Goal: Entertainment & Leisure: Consume media (video, audio)

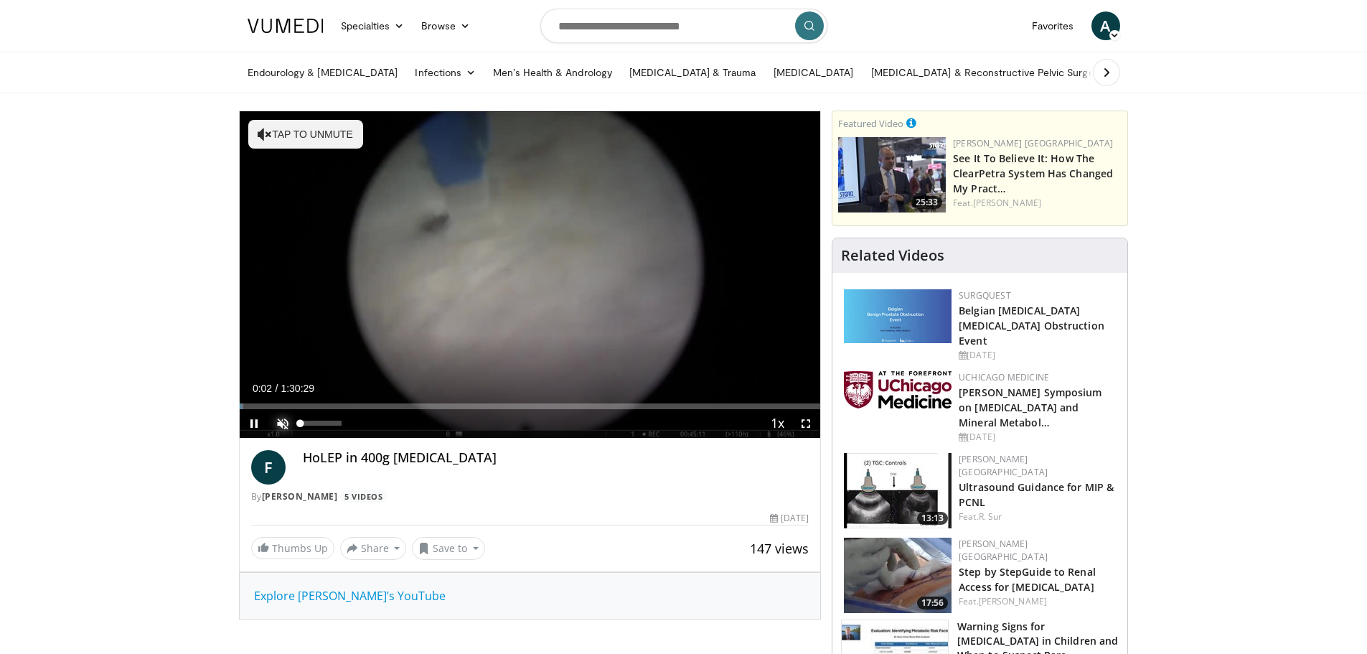
click at [284, 420] on span "Video Player" at bounding box center [282, 423] width 29 height 29
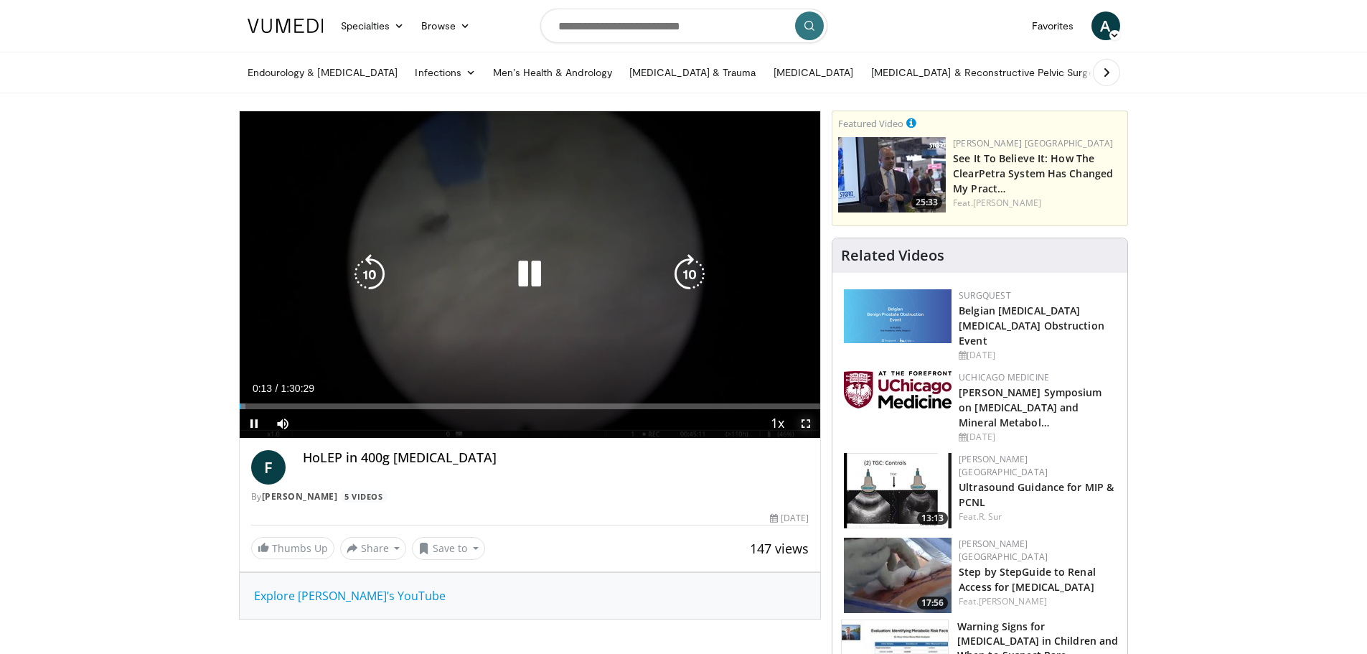
drag, startPoint x: 806, startPoint y: 424, endPoint x: 806, endPoint y: 511, distance: 86.8
click at [806, 424] on span "Video Player" at bounding box center [805, 423] width 29 height 29
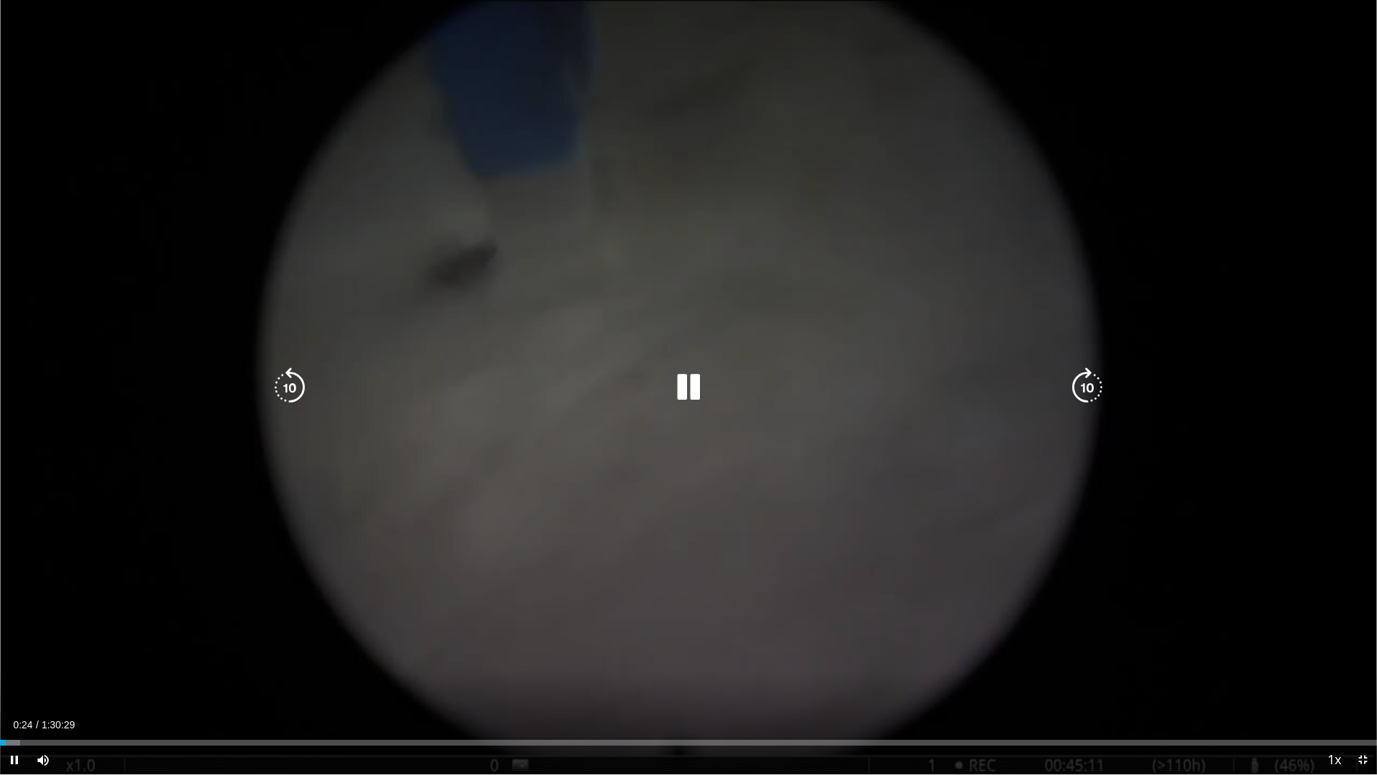
click at [689, 59] on div "10 seconds Tap to unmute" at bounding box center [688, 387] width 1377 height 774
click at [158, 189] on div "10 seconds Tap to unmute" at bounding box center [688, 387] width 1377 height 774
click at [296, 387] on icon "Video Player" at bounding box center [290, 387] width 40 height 40
click at [1363, 653] on span "Video Player" at bounding box center [1363, 759] width 29 height 29
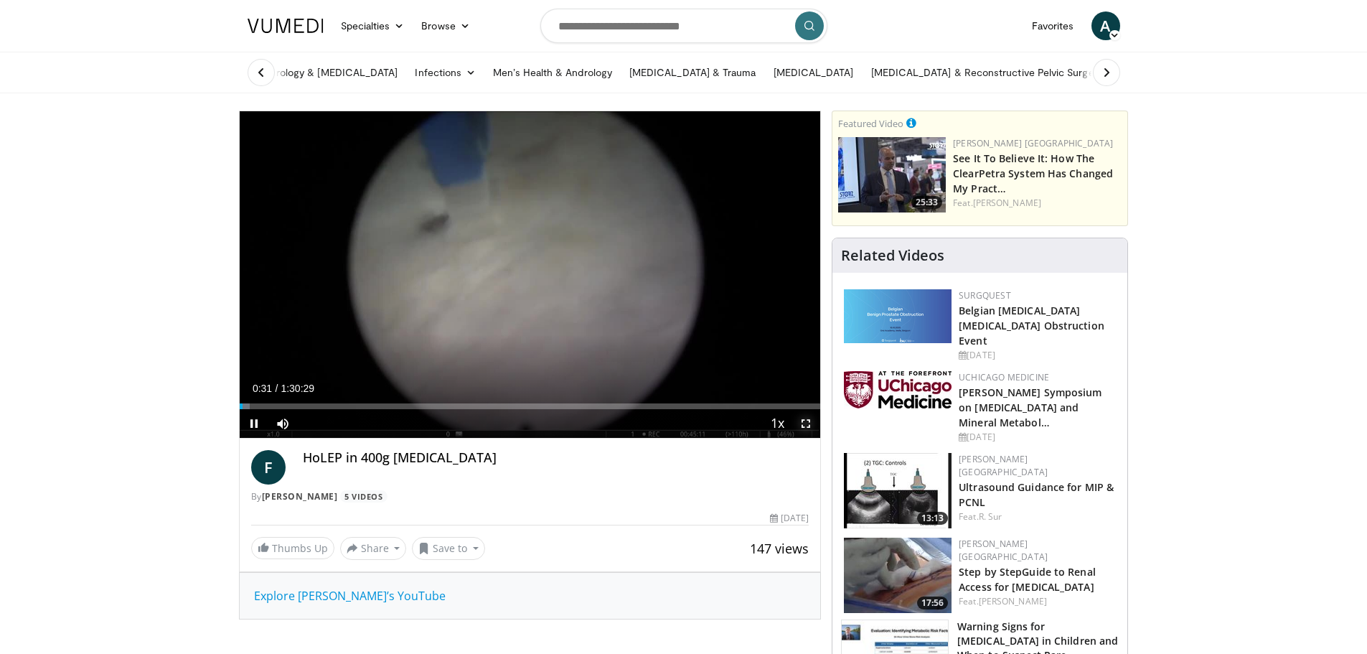
click at [806, 428] on span "Video Player" at bounding box center [805, 423] width 29 height 29
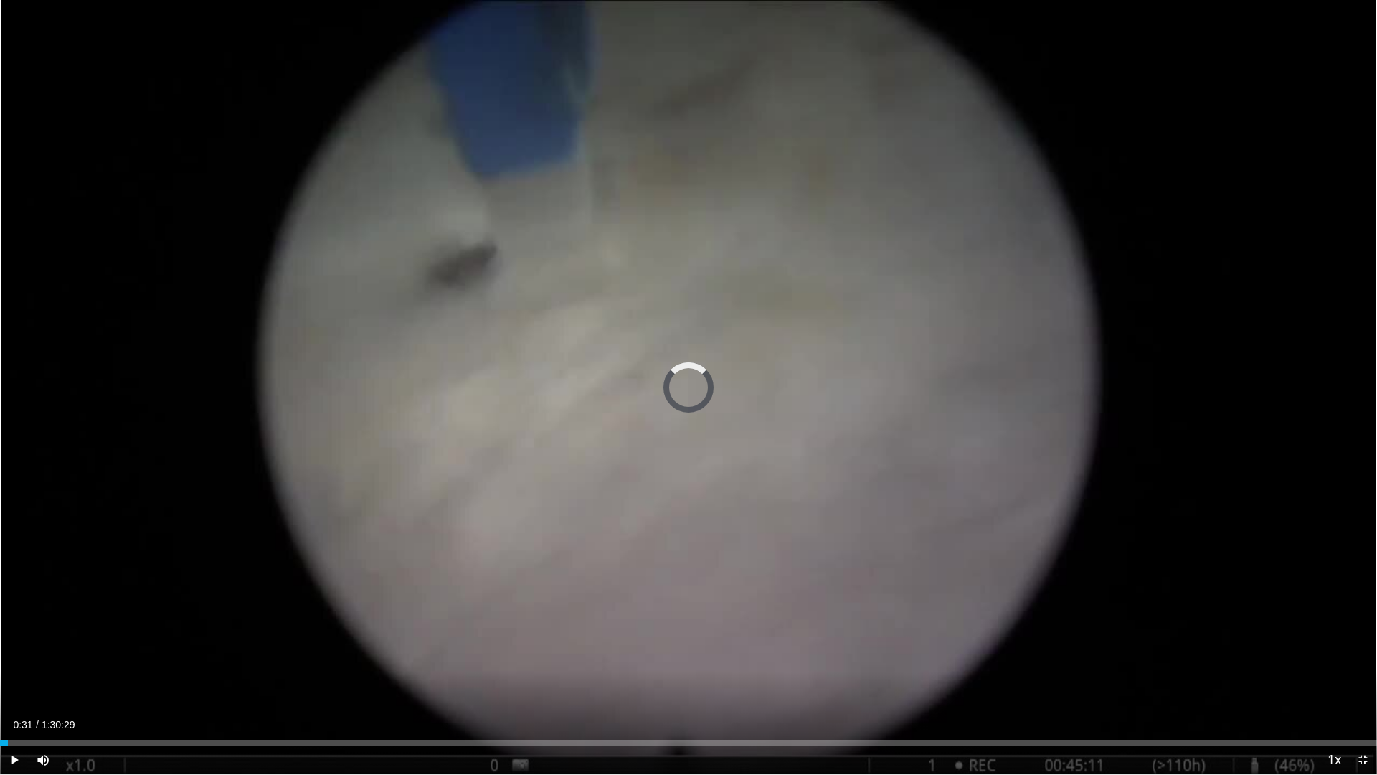
drag, startPoint x: 8, startPoint y: 740, endPoint x: -2, endPoint y: 740, distance: 10.0
click at [0, 653] on html "Specialties Adult & Family Medicine Allergy, [MEDICAL_DATA], Immunology Anesthe…" at bounding box center [688, 387] width 1377 height 775
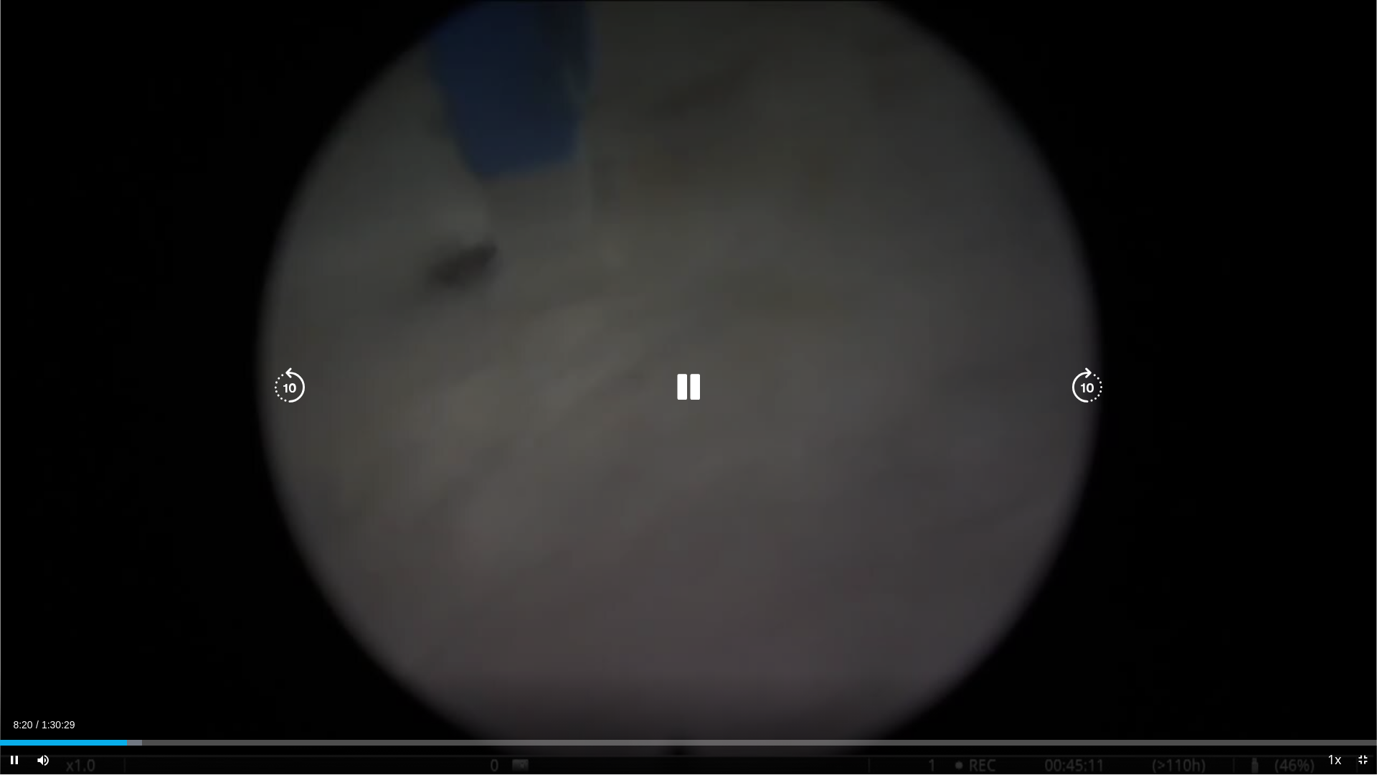
click at [293, 379] on icon "Video Player" at bounding box center [290, 387] width 40 height 40
click at [187, 212] on div "30 seconds Tap to unmute" at bounding box center [688, 387] width 1377 height 774
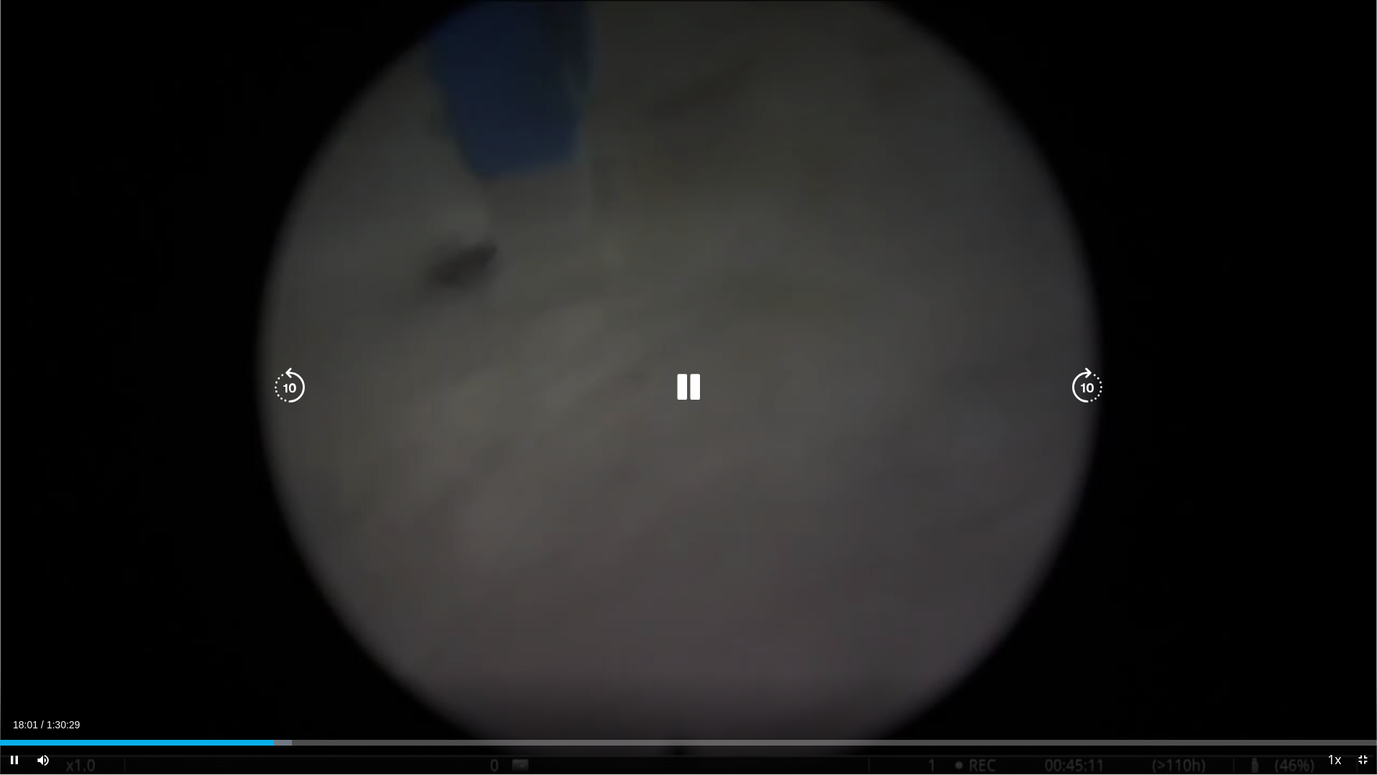
click at [701, 382] on icon "Video Player" at bounding box center [689, 387] width 40 height 40
